Goal: Communication & Community: Answer question/provide support

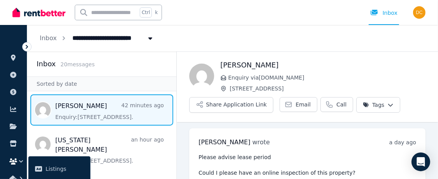
click at [81, 108] on span "Message list" at bounding box center [101, 109] width 149 height 31
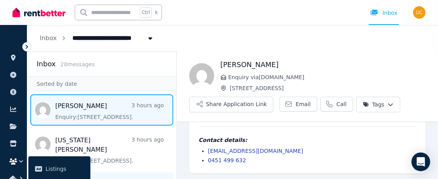
scroll to position [116, 0]
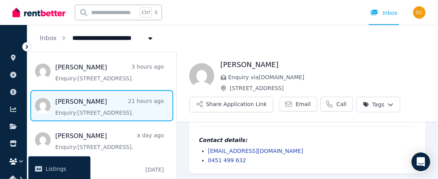
click at [88, 98] on span "Message list" at bounding box center [101, 105] width 149 height 31
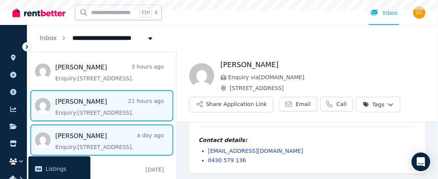
click at [87, 133] on span "Message list" at bounding box center [101, 139] width 149 height 31
click at [94, 93] on span "Message list" at bounding box center [101, 105] width 149 height 31
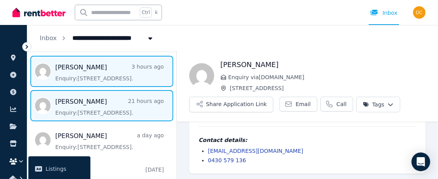
click at [97, 57] on span "Message list" at bounding box center [101, 71] width 149 height 31
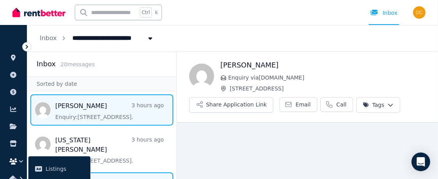
click at [81, 105] on span "Message list" at bounding box center [101, 109] width 149 height 31
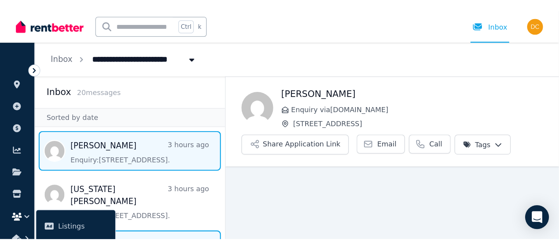
scroll to position [44, 0]
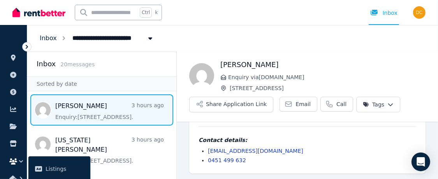
click at [46, 40] on link "Inbox" at bounding box center [48, 37] width 17 height 7
